Goal: Contribute content

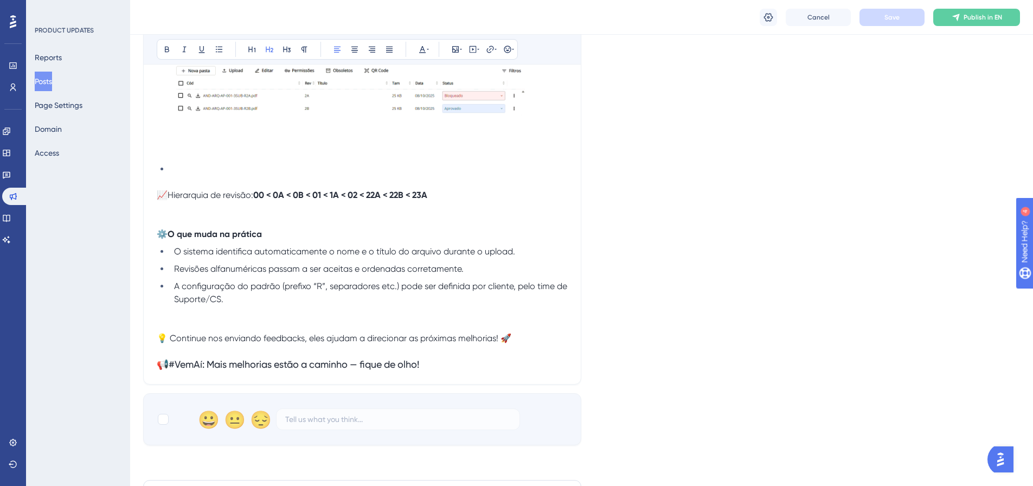
scroll to position [820, 0]
drag, startPoint x: 757, startPoint y: 327, endPoint x: 590, endPoint y: 321, distance: 167.1
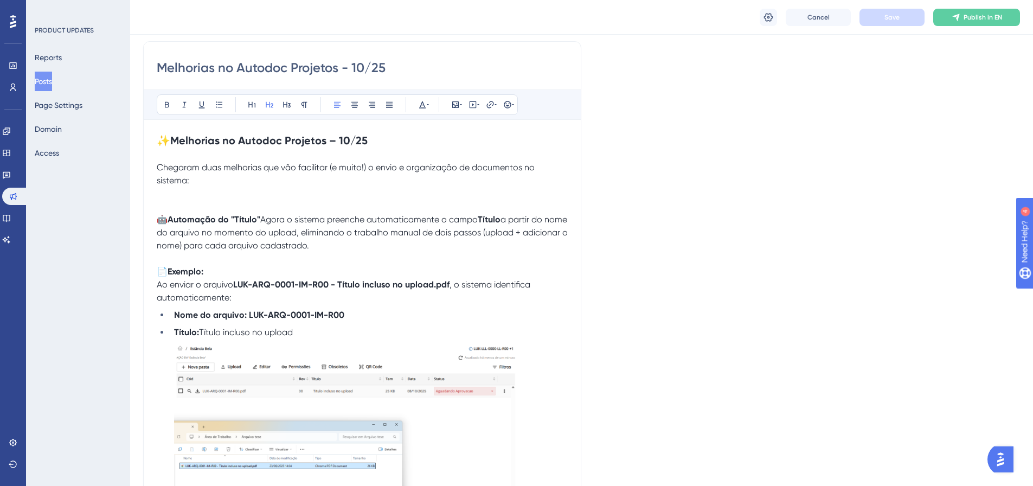
scroll to position [0, 0]
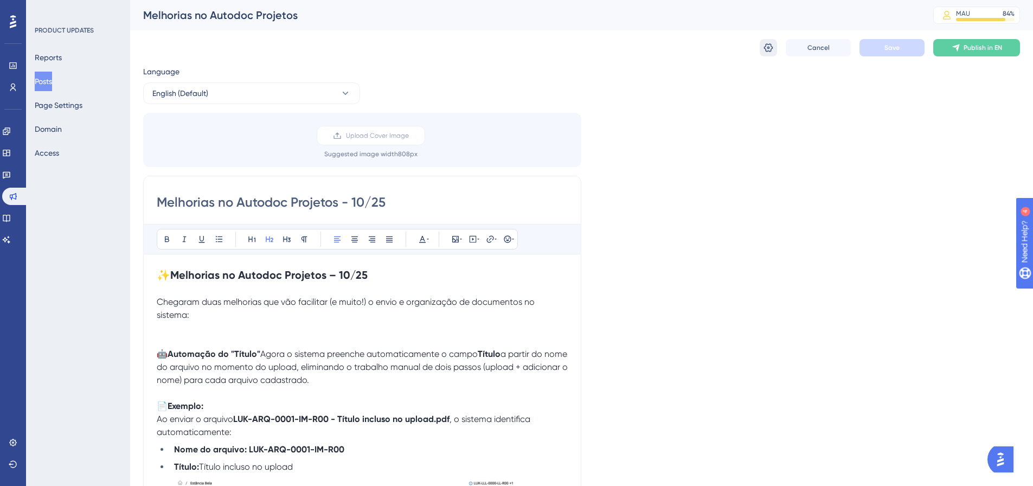
click at [771, 53] on button at bounding box center [768, 47] width 17 height 17
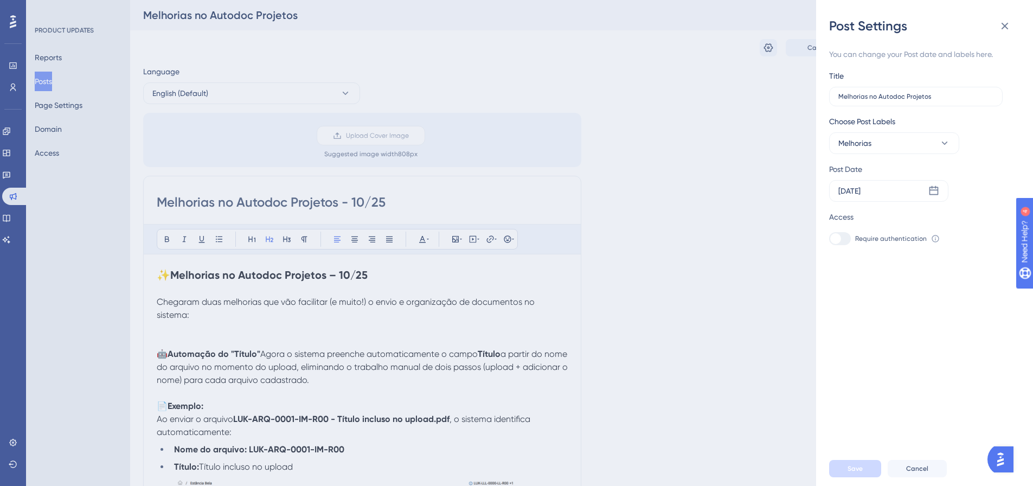
click at [1008, 25] on icon at bounding box center [1004, 26] width 13 height 13
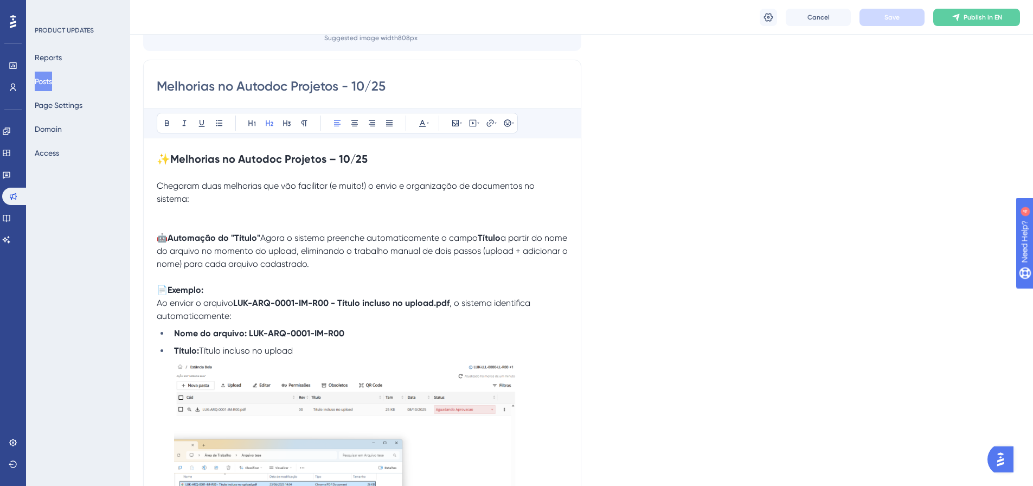
scroll to position [44, 0]
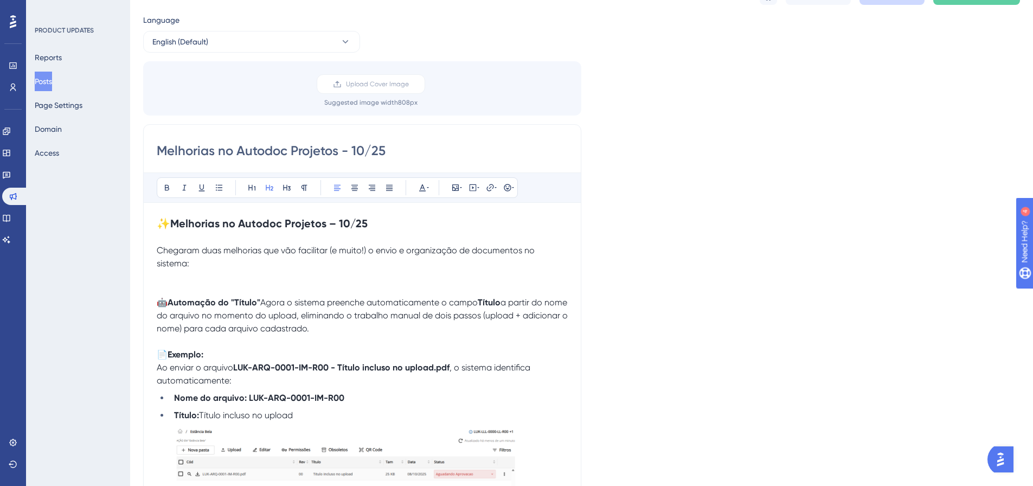
scroll to position [0, 0]
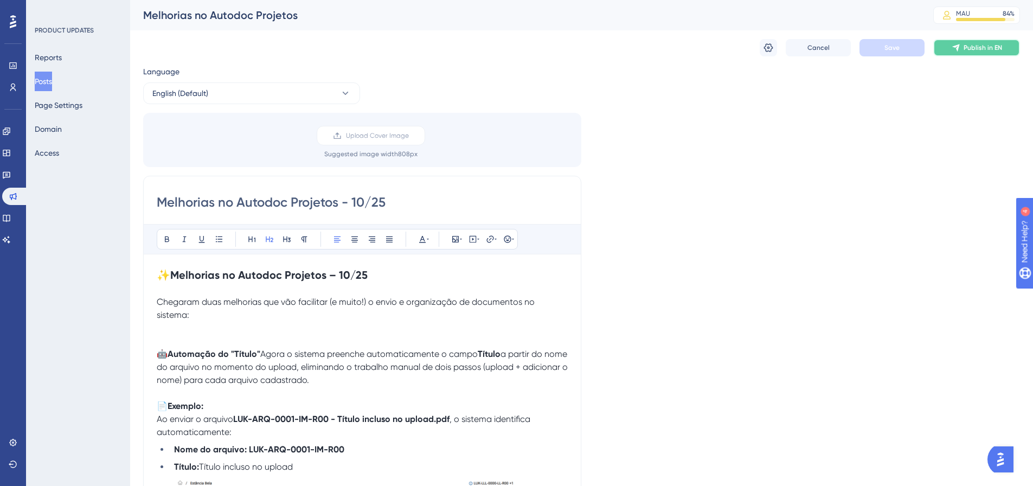
click at [991, 48] on span "Publish in EN" at bounding box center [982, 47] width 38 height 9
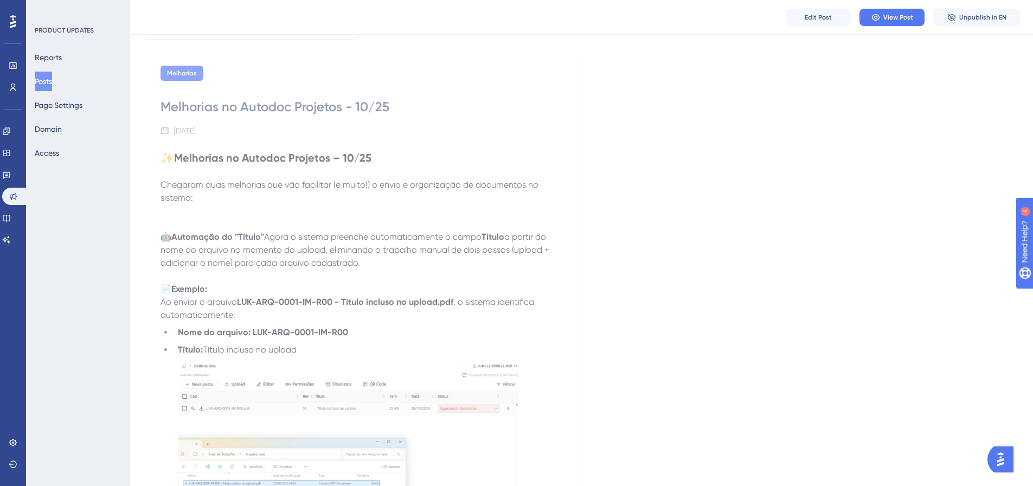
scroll to position [108, 0]
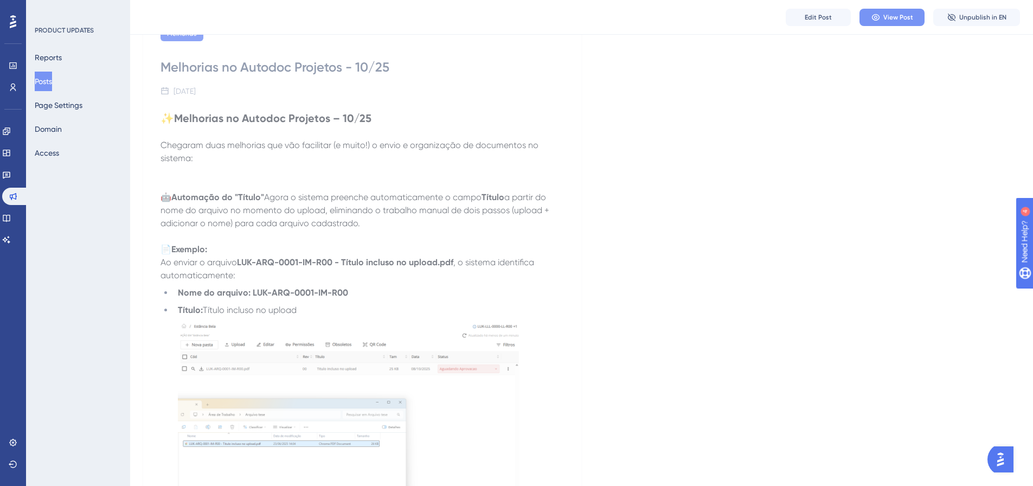
click at [898, 17] on span "View Post" at bounding box center [898, 17] width 30 height 9
click at [817, 11] on button "Edit Post" at bounding box center [818, 17] width 65 height 17
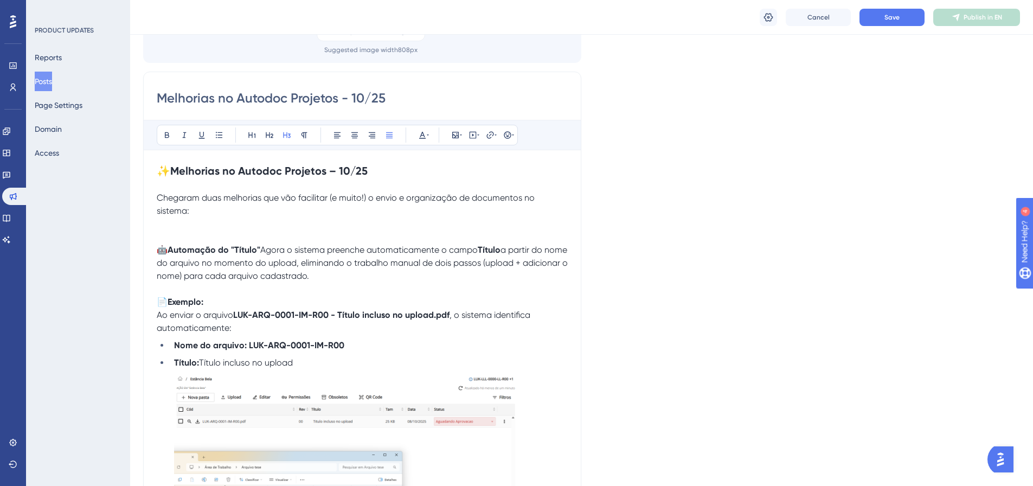
click at [453, 264] on span "a partir do nome do arquivo no momento do upload, eliminando o trabalho manual …" at bounding box center [363, 263] width 413 height 36
click at [477, 275] on span "a partir do nome do arquivo no momento do upload, eliminando o trabalho manual …" at bounding box center [363, 263] width 413 height 36
click at [892, 13] on span "Save" at bounding box center [891, 17] width 15 height 9
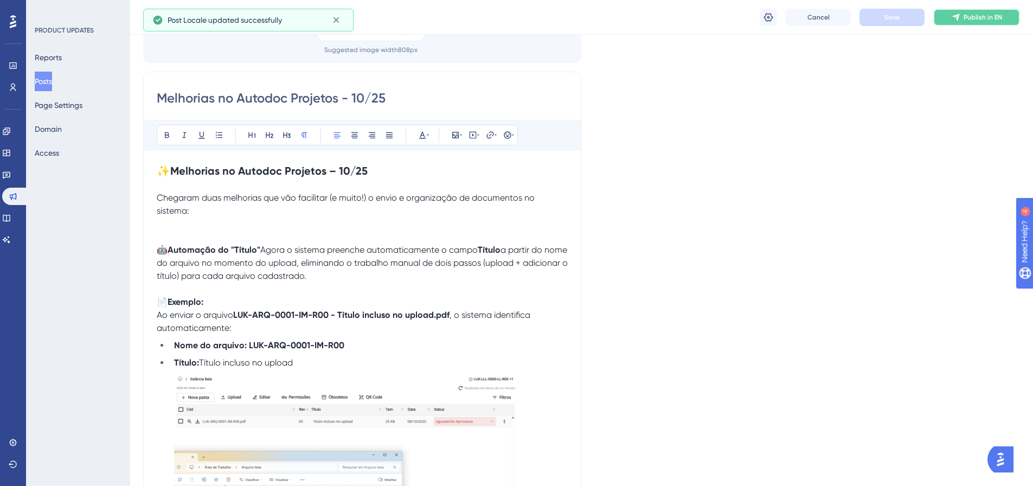
click at [989, 17] on span "Publish in EN" at bounding box center [982, 17] width 38 height 9
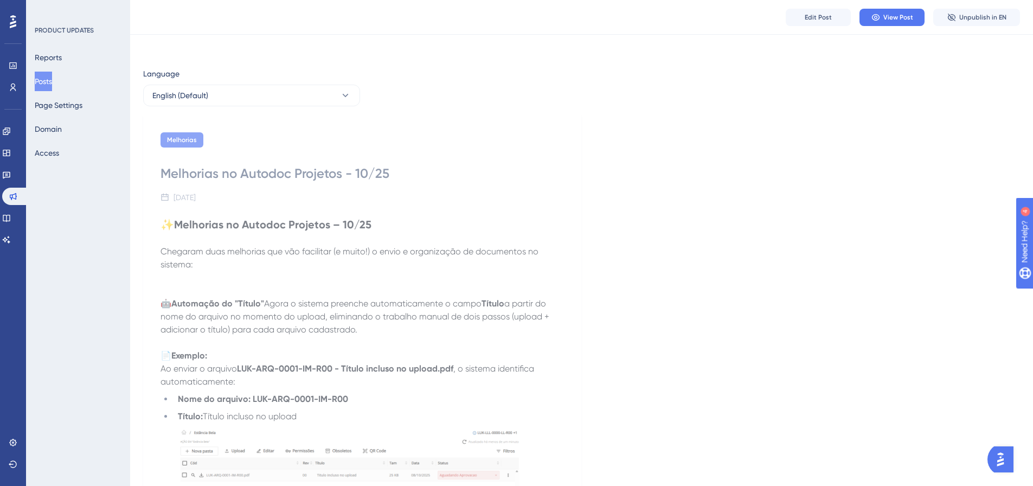
scroll to position [0, 0]
